Goal: Information Seeking & Learning: Find contact information

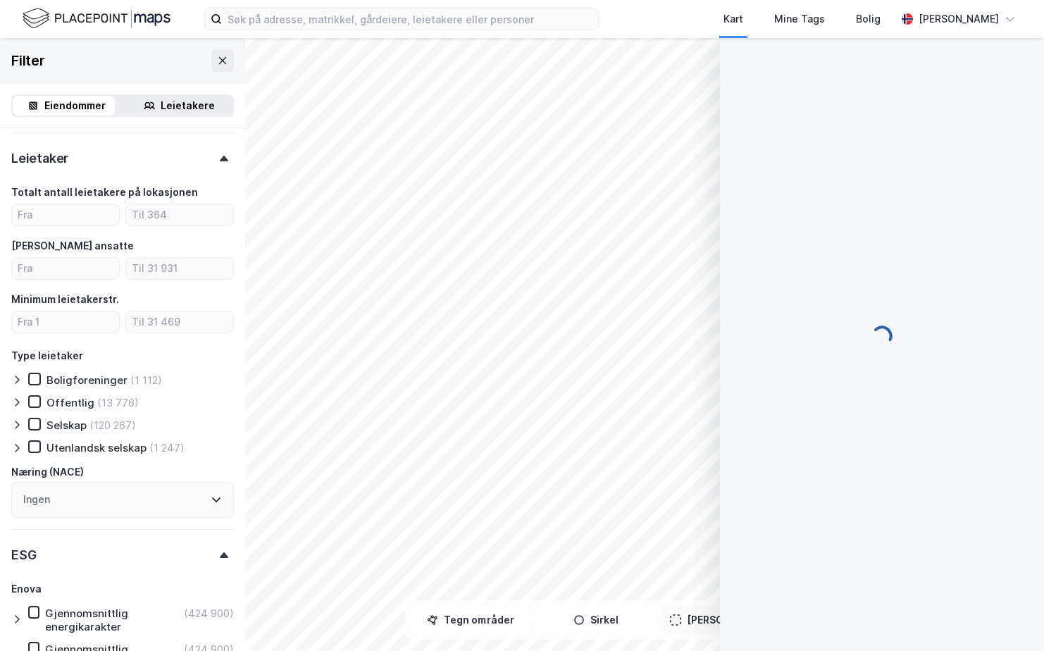
scroll to position [43, 0]
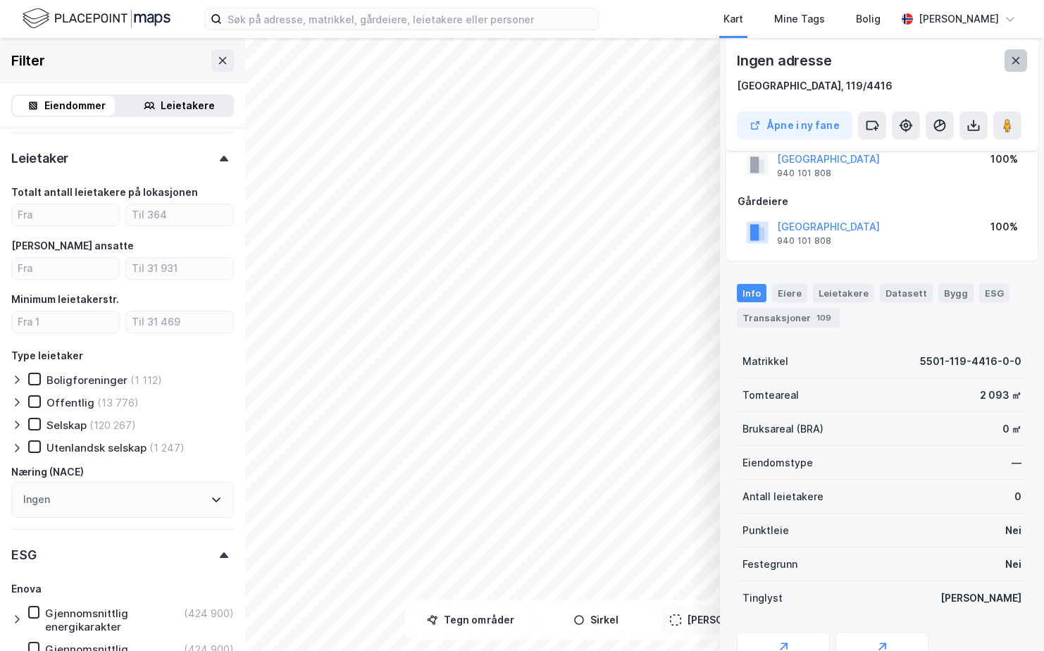
click at [1018, 56] on icon at bounding box center [1015, 60] width 11 height 11
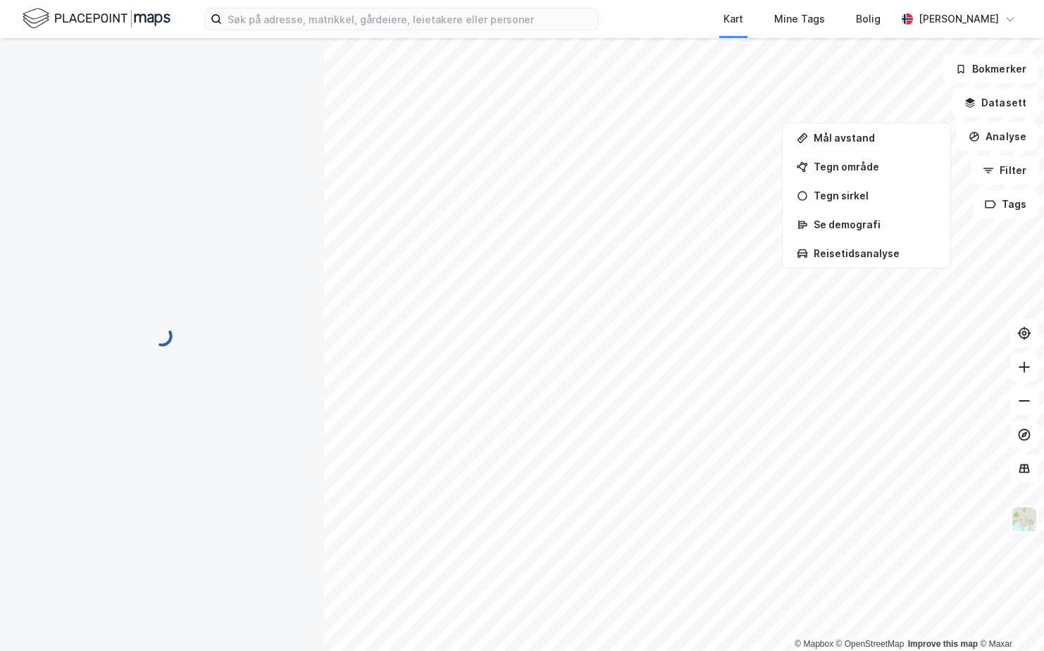
scroll to position [43, 0]
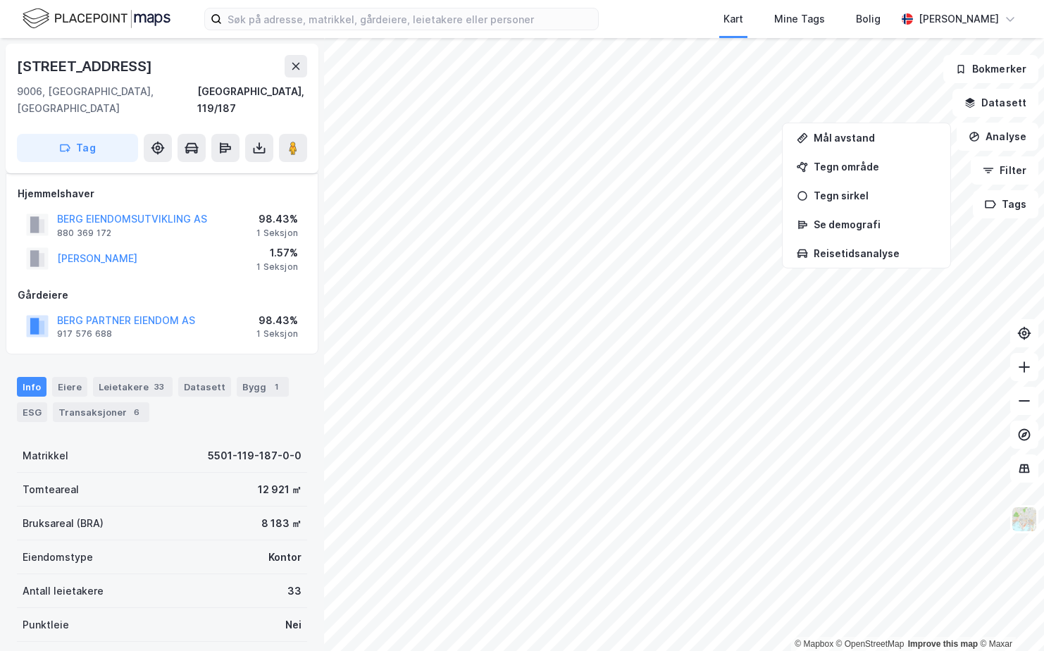
scroll to position [43, 0]
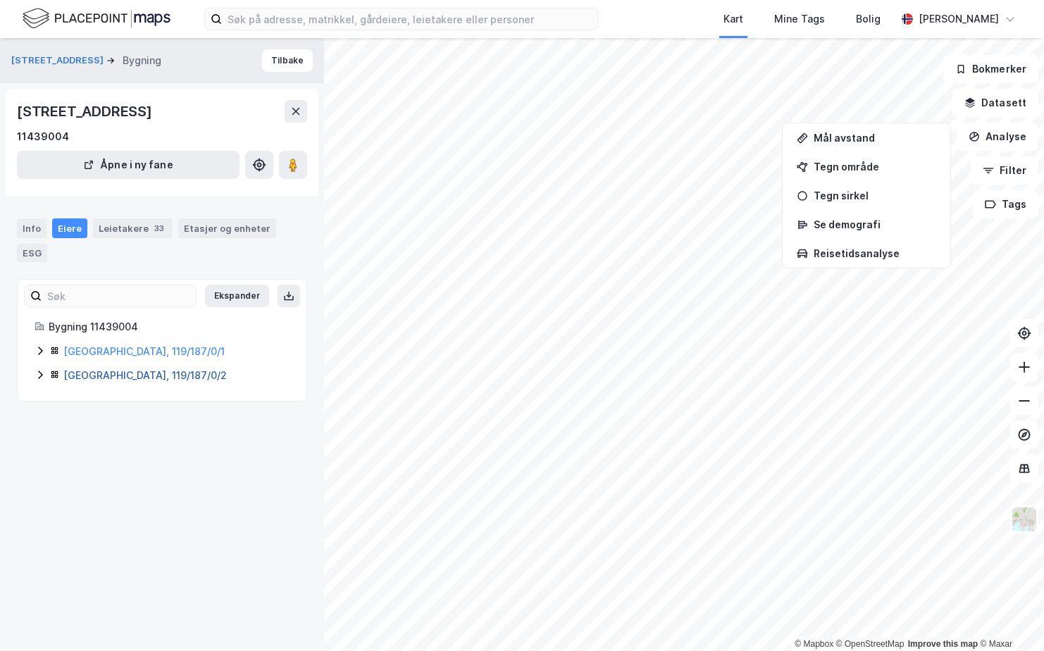
click at [124, 372] on link "[GEOGRAPHIC_DATA], 119/187/0/2" at bounding box center [144, 375] width 163 height 12
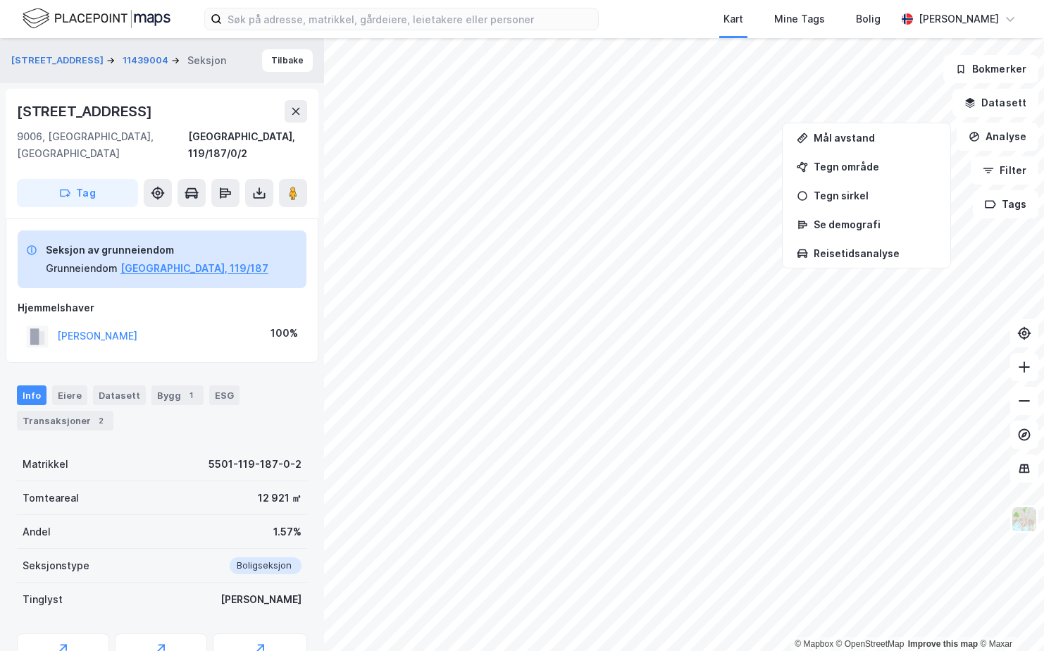
scroll to position [43, 0]
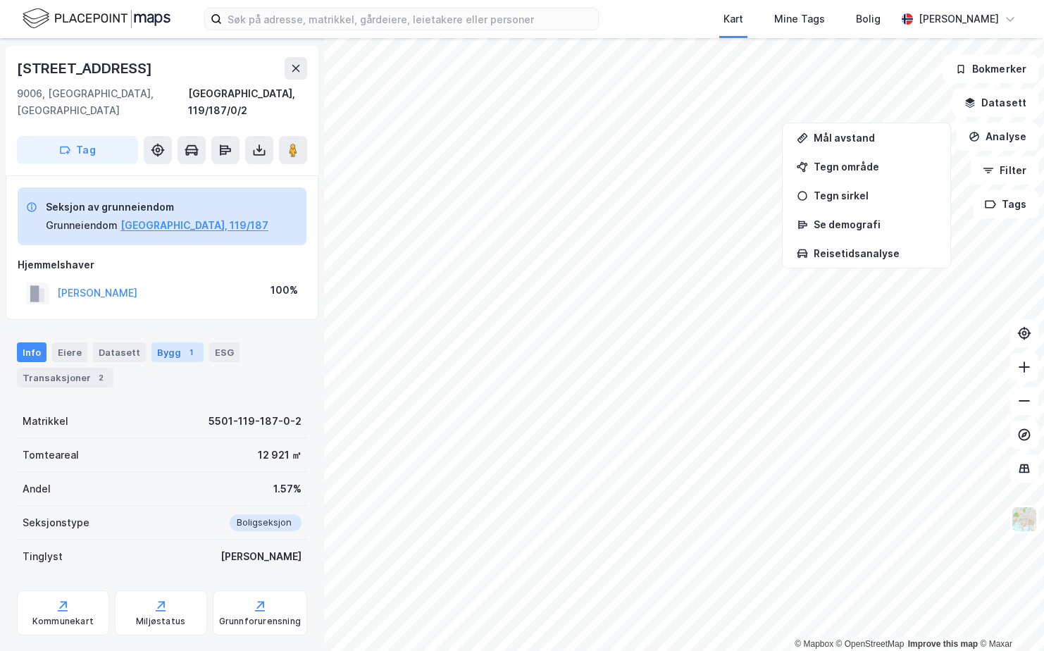
click at [164, 342] on div "Bygg 1" at bounding box center [177, 352] width 52 height 20
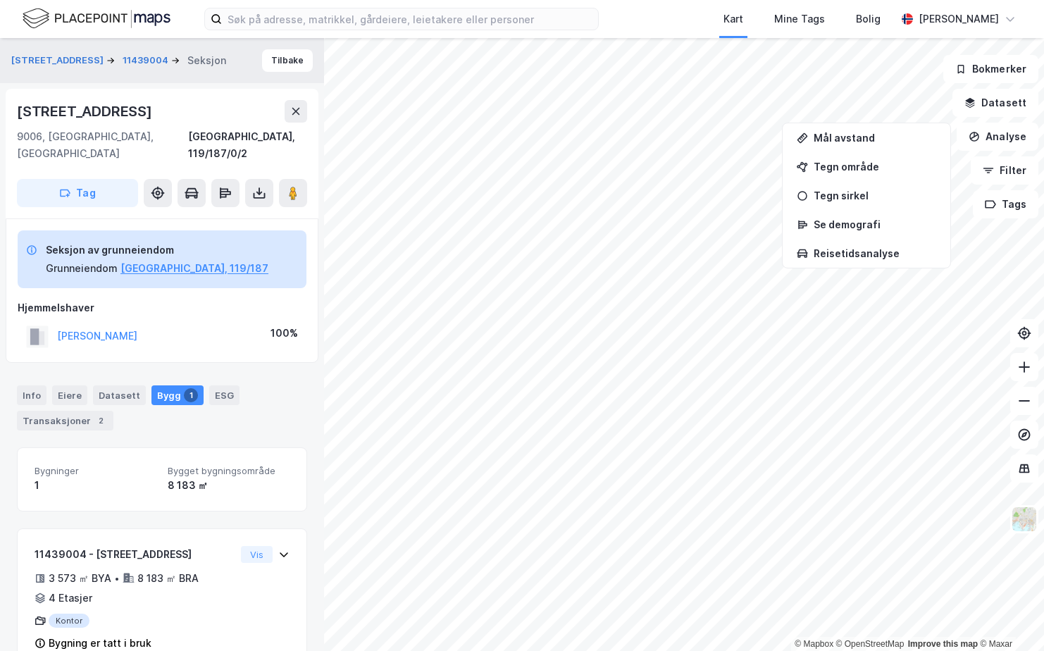
scroll to position [18, 0]
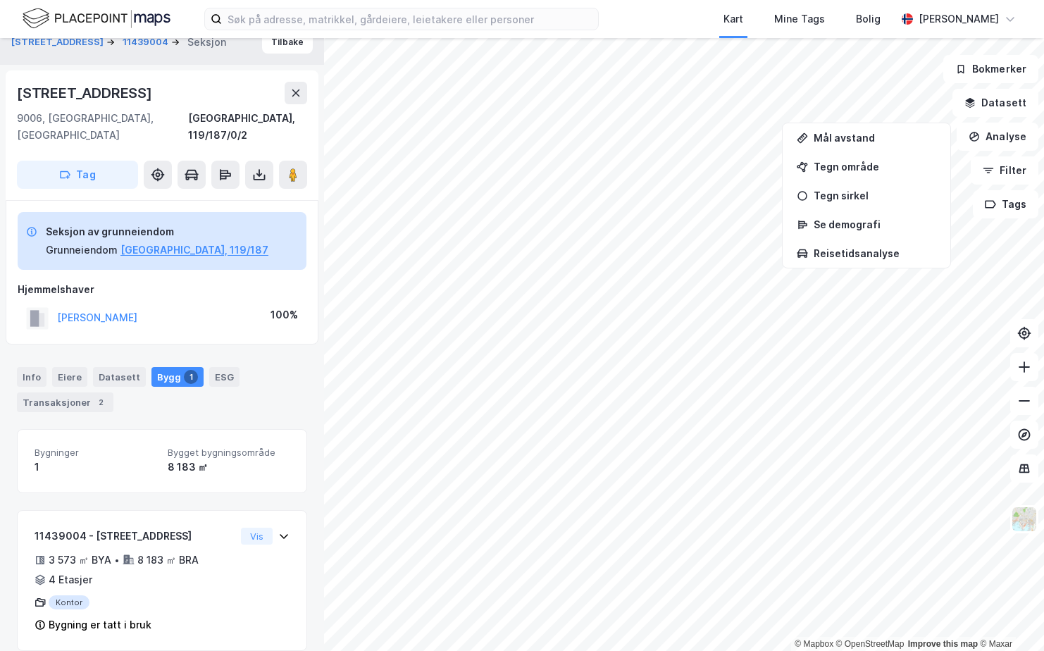
click at [184, 370] on div "1" at bounding box center [191, 377] width 14 height 14
click at [165, 242] on button "[GEOGRAPHIC_DATA], 119/187" at bounding box center [194, 250] width 148 height 17
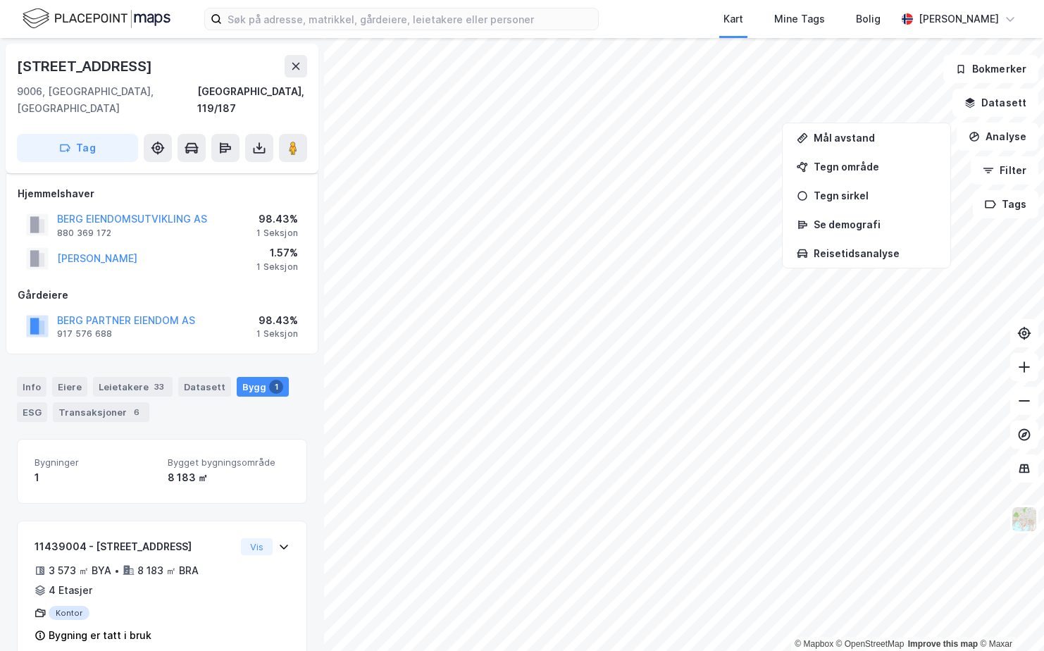
scroll to position [11, 0]
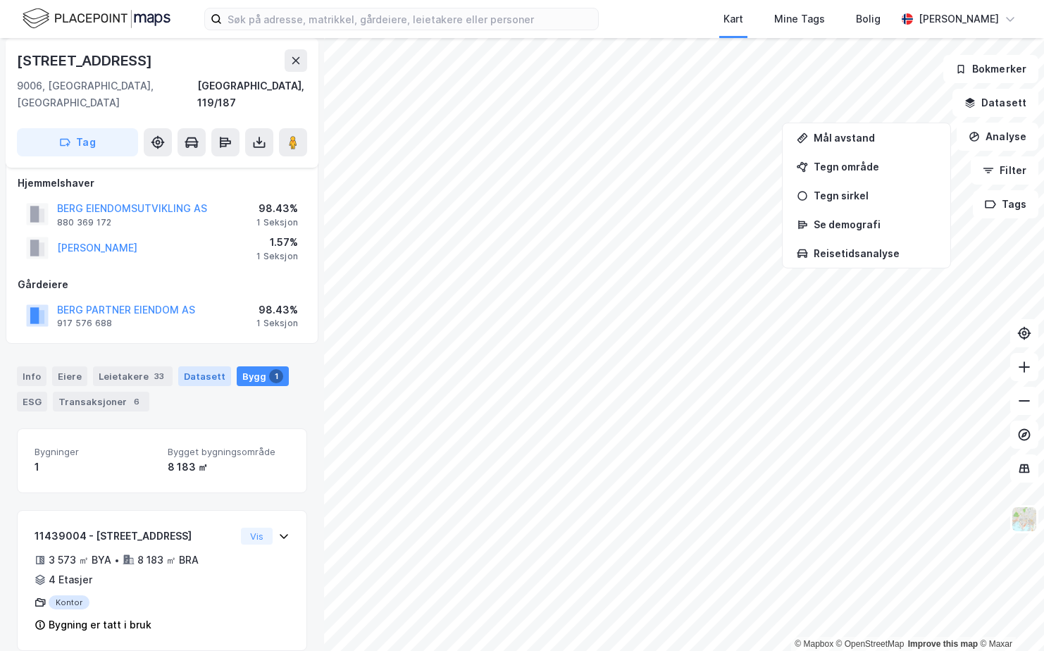
click at [195, 366] on div "Datasett" at bounding box center [204, 376] width 53 height 20
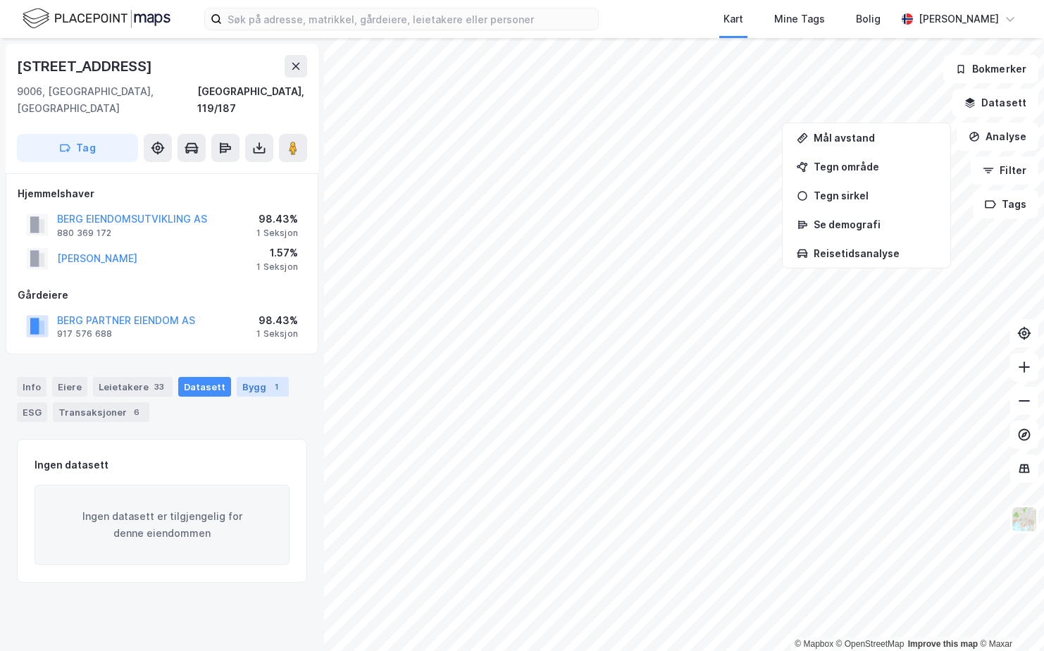
click at [246, 377] on div "Bygg 1" at bounding box center [263, 387] width 52 height 20
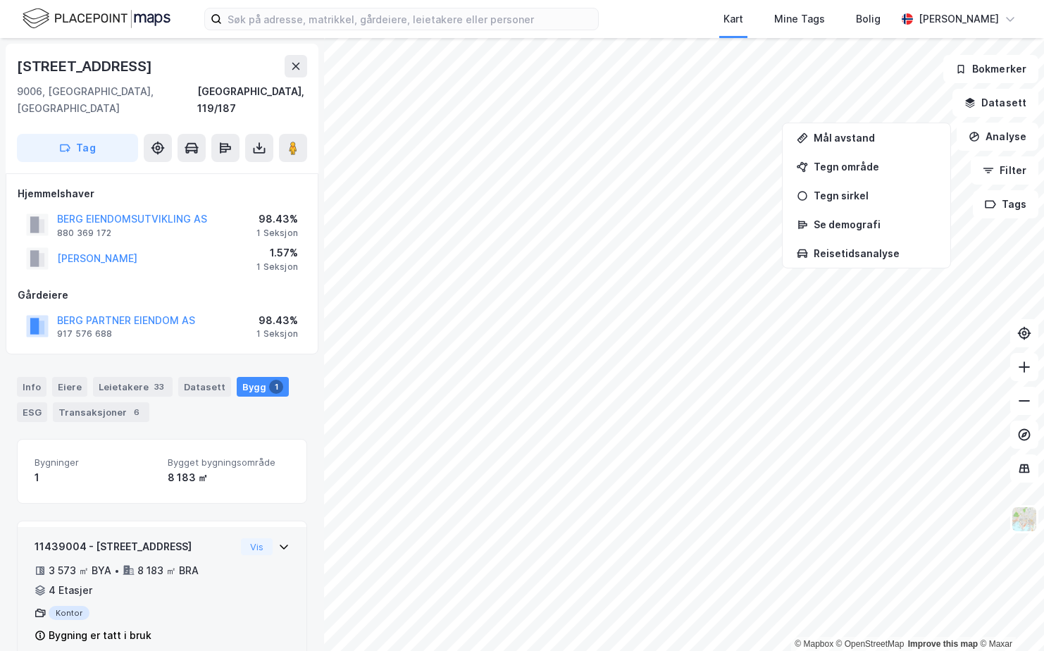
click at [278, 541] on icon at bounding box center [283, 546] width 11 height 11
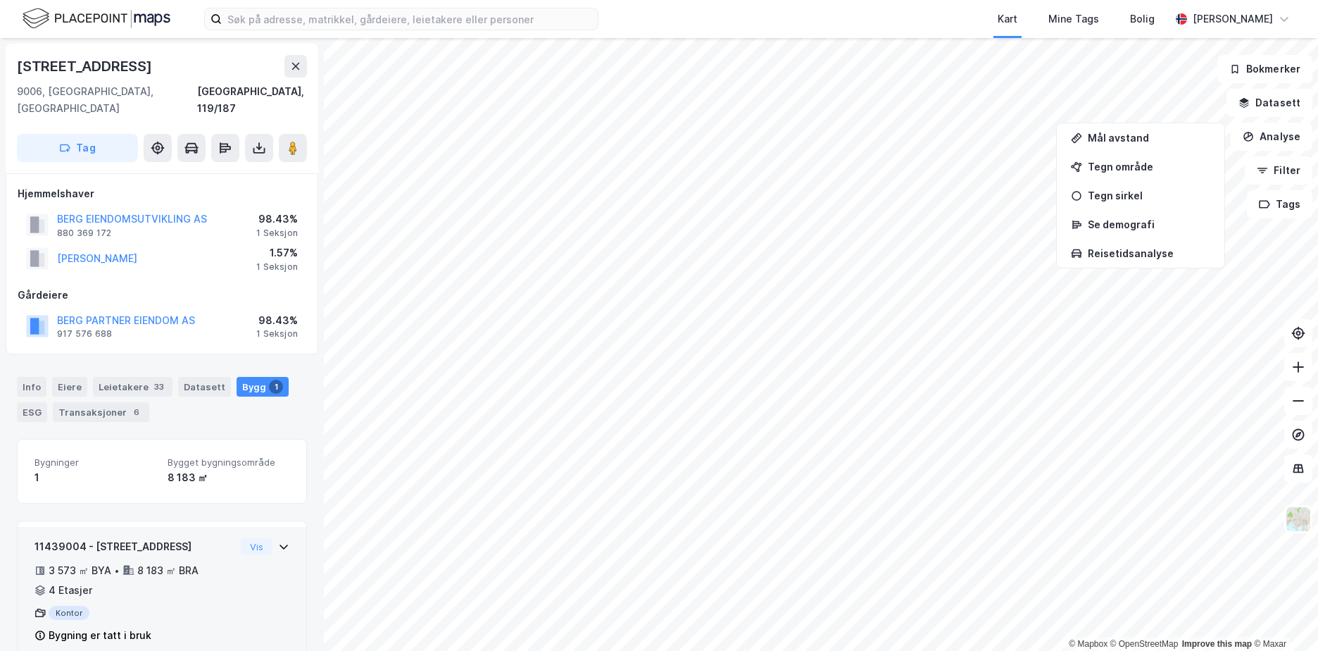
click at [278, 541] on icon at bounding box center [283, 546] width 11 height 11
click at [0, 0] on button "BERG EIENDOMSUTVIKLING AS" at bounding box center [0, 0] width 0 height 0
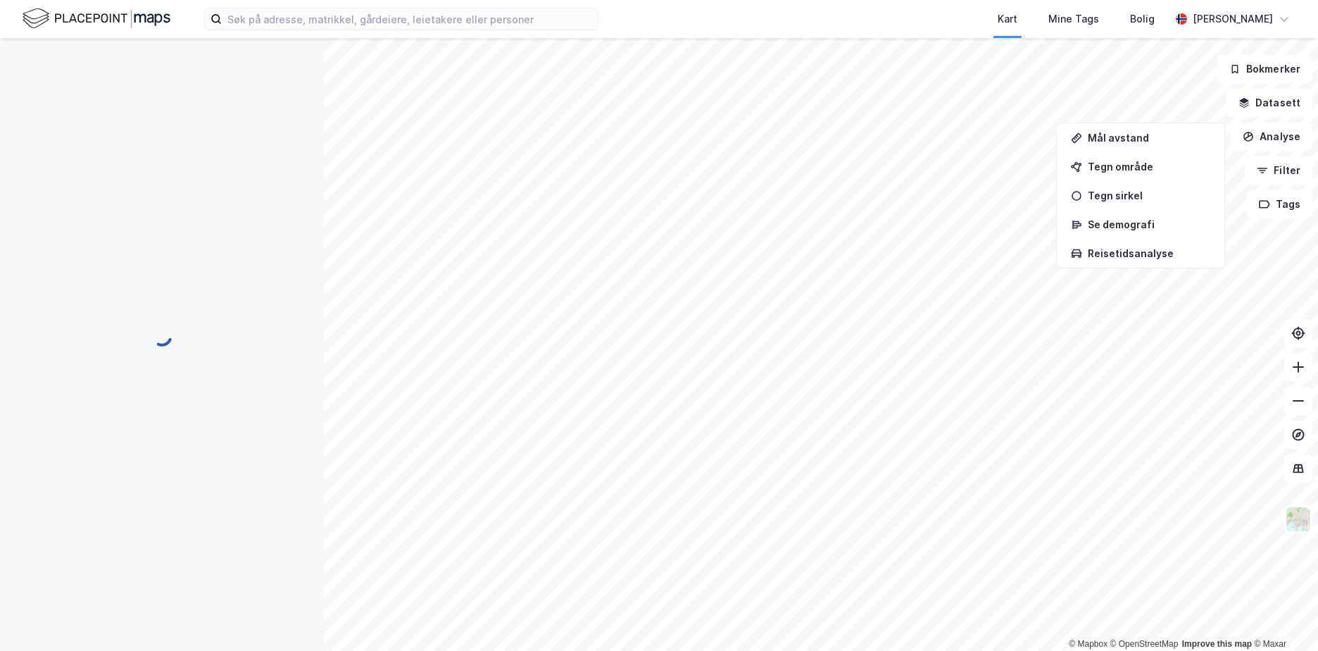
scroll to position [1, 0]
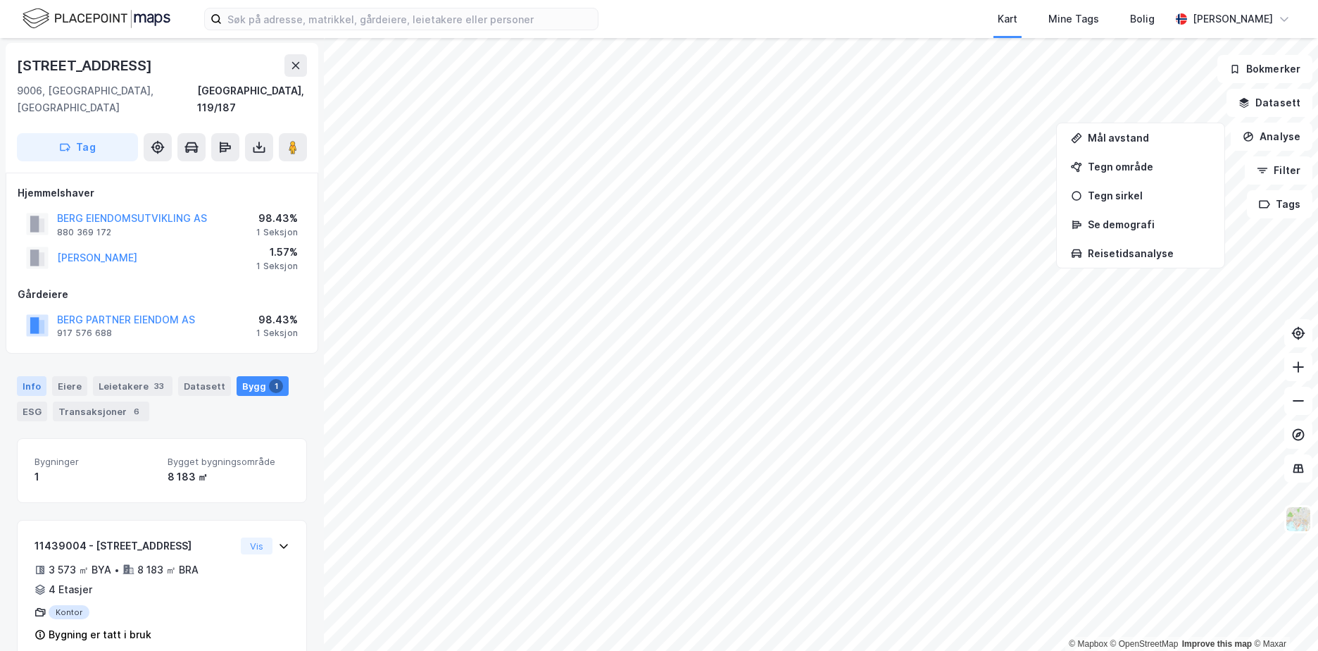
click at [27, 376] on div "Info" at bounding box center [32, 386] width 30 height 20
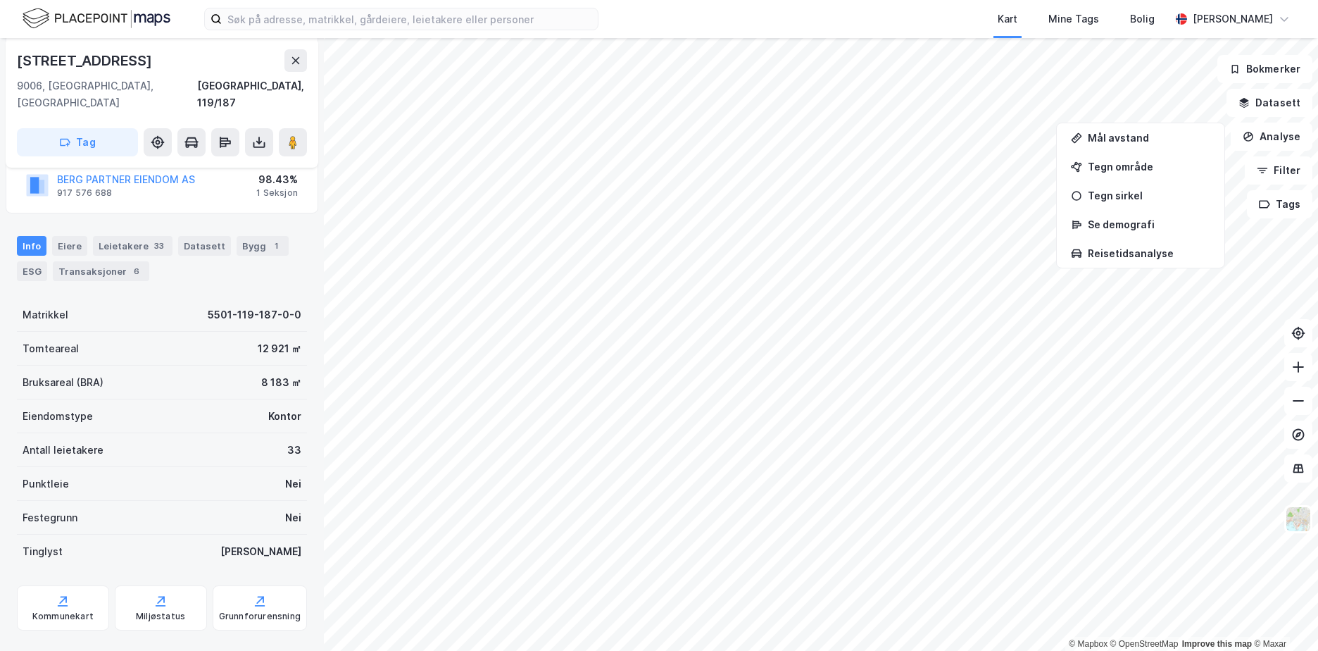
scroll to position [142, 0]
click at [72, 235] on div "Eiere" at bounding box center [69, 245] width 35 height 20
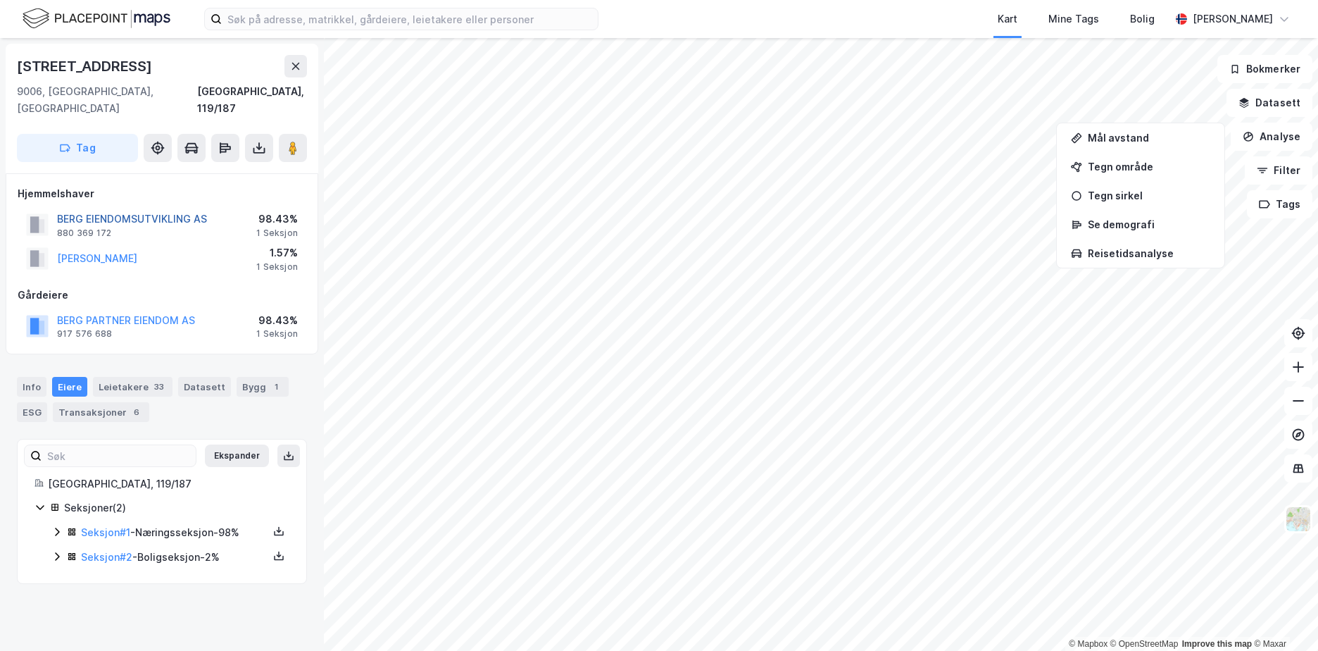
click at [0, 0] on button "BERG EIENDOMSUTVIKLING AS" at bounding box center [0, 0] width 0 height 0
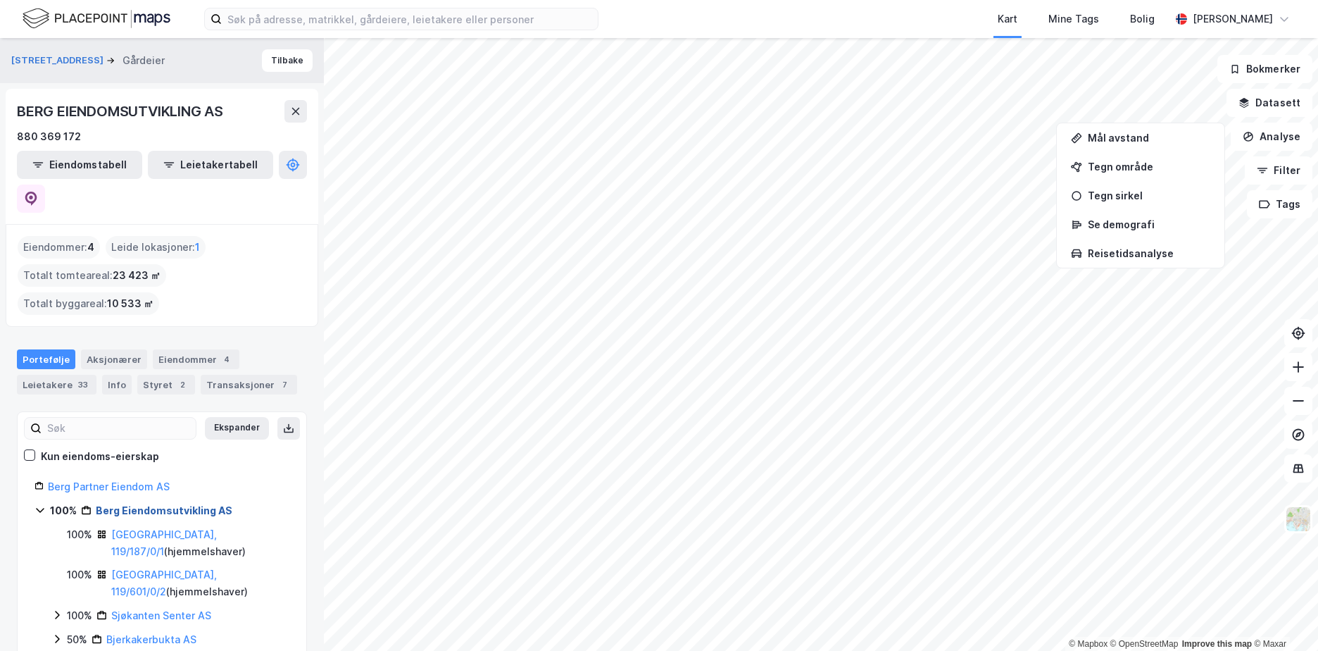
click at [134, 504] on link "Berg Eiendomsutvikling AS" at bounding box center [164, 510] width 137 height 12
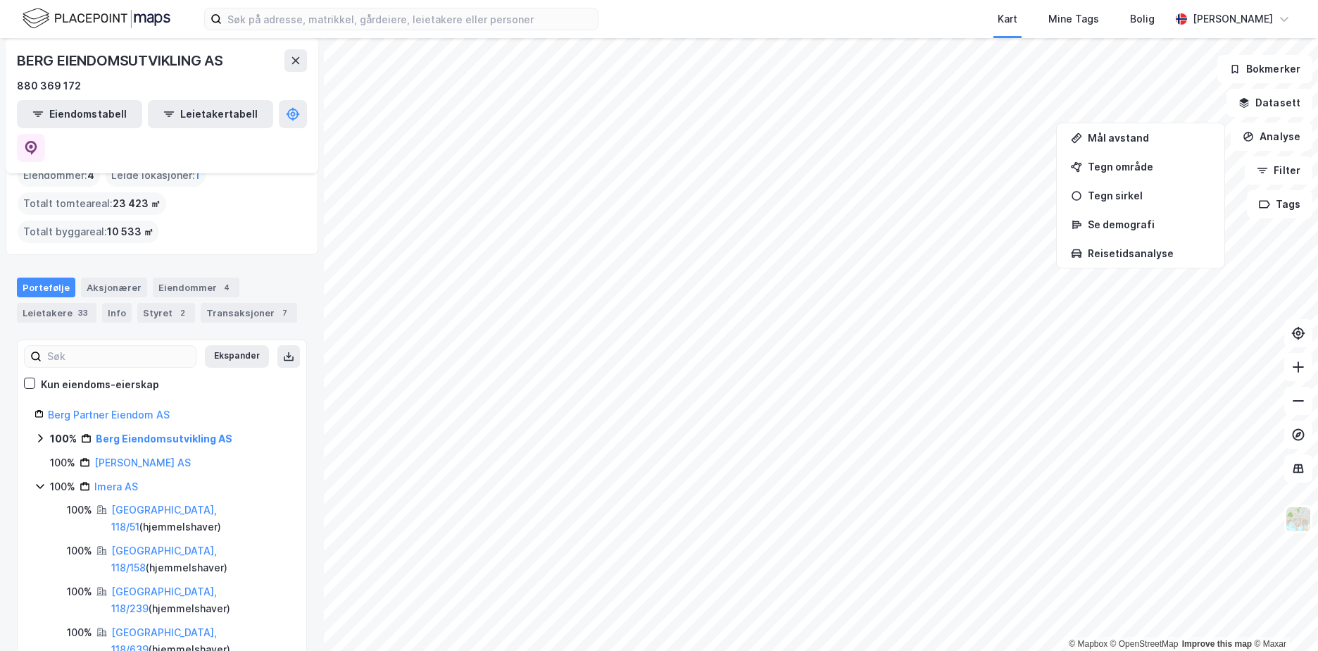
scroll to position [73, 0]
click at [159, 302] on div "Styret 2" at bounding box center [166, 312] width 58 height 20
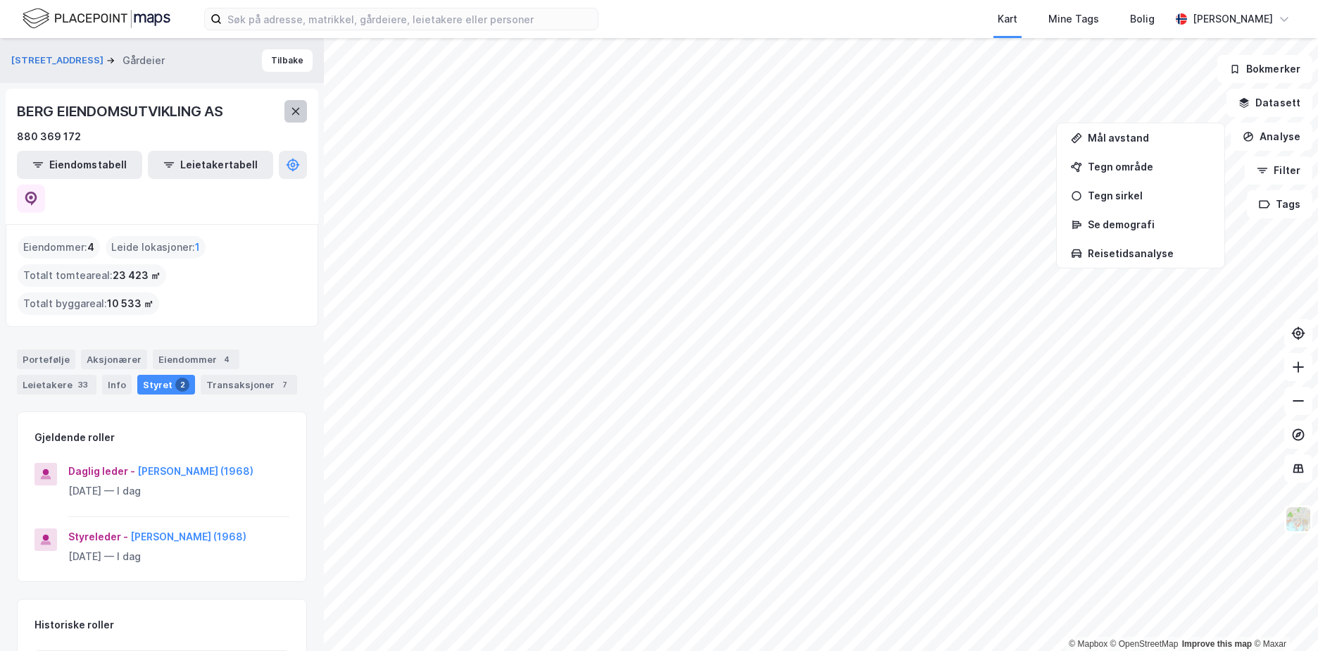
click at [293, 112] on icon at bounding box center [295, 111] width 11 height 11
